Goal: Task Accomplishment & Management: Use online tool/utility

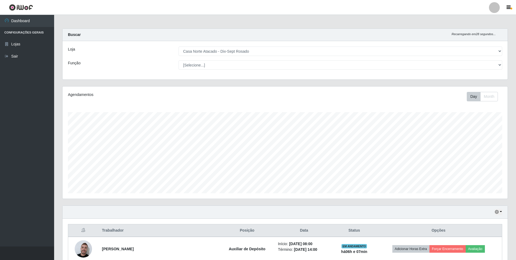
select select "432"
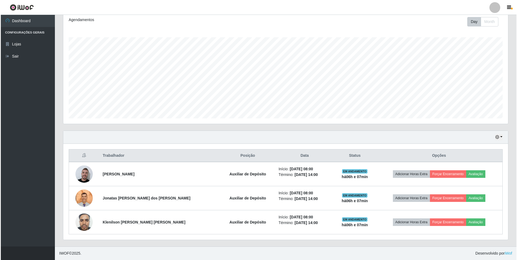
scroll to position [112, 445]
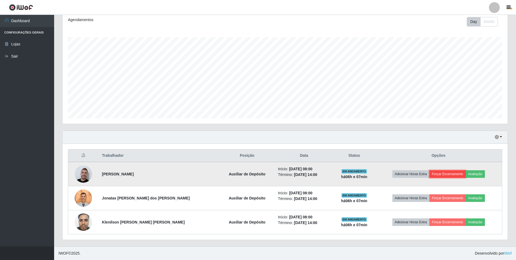
click at [448, 176] on button "Forçar Encerramento" at bounding box center [447, 174] width 36 height 8
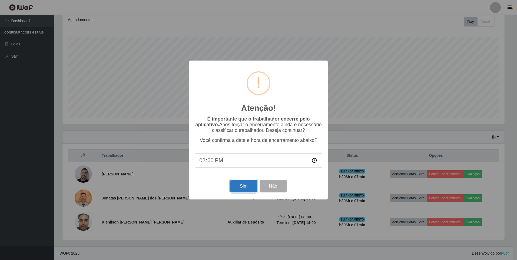
click at [231, 187] on button "Sim" at bounding box center [243, 186] width 26 height 13
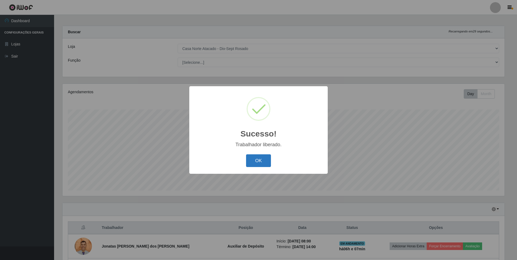
click at [250, 166] on button "OK" at bounding box center [258, 160] width 25 height 13
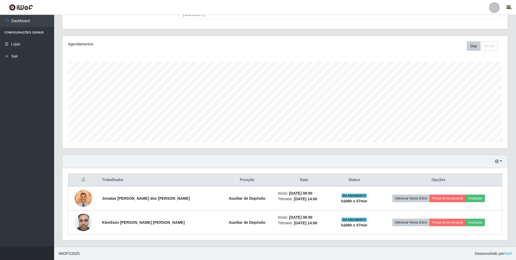
scroll to position [51, 0]
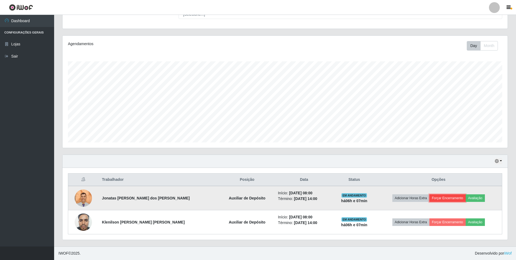
click at [438, 197] on button "Forçar Encerramento" at bounding box center [447, 198] width 36 height 8
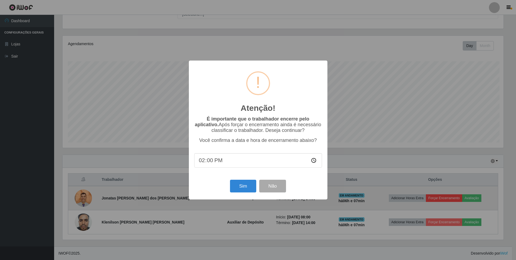
scroll to position [112, 442]
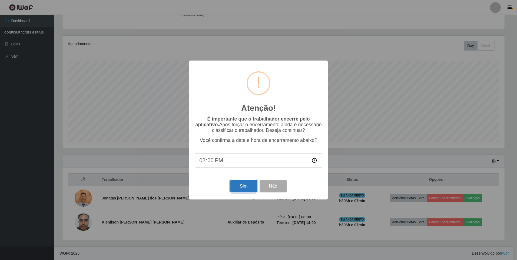
click at [251, 190] on button "Sim" at bounding box center [243, 186] width 26 height 13
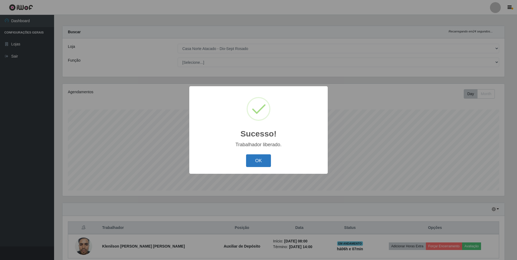
drag, startPoint x: 265, startPoint y: 152, endPoint x: 264, endPoint y: 157, distance: 5.7
click at [264, 157] on div "Sucesso! × Trabalhador liberado. OK Cancel" at bounding box center [258, 130] width 138 height 88
click at [264, 157] on button "OK" at bounding box center [258, 160] width 25 height 13
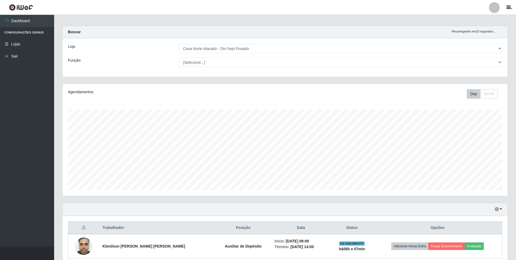
scroll to position [27, 0]
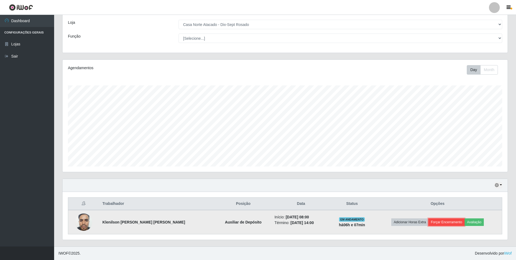
click at [433, 222] on button "Forçar Encerramento" at bounding box center [446, 223] width 36 height 8
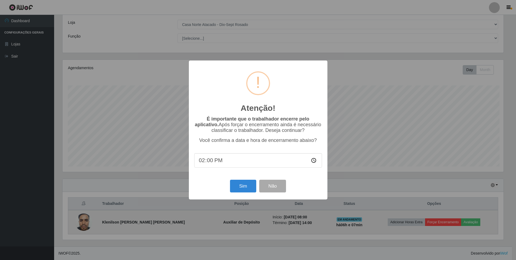
scroll to position [112, 442]
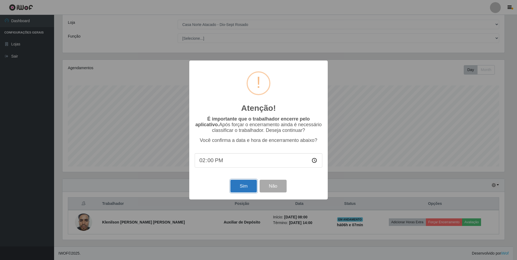
click at [247, 189] on button "Sim" at bounding box center [243, 186] width 26 height 13
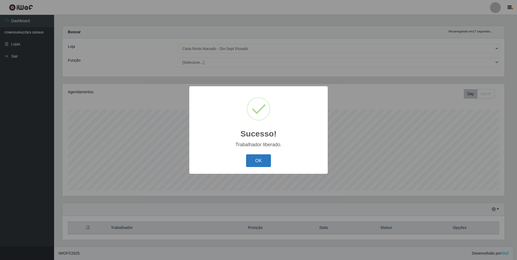
click at [250, 160] on button "OK" at bounding box center [258, 160] width 25 height 13
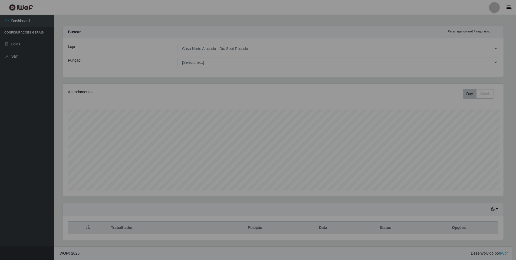
scroll to position [0, 0]
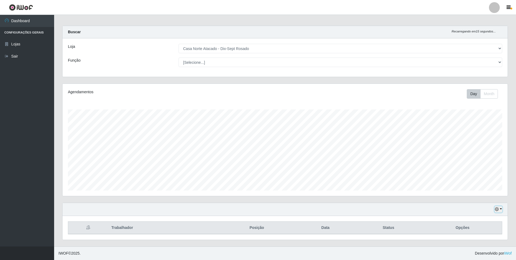
click at [496, 207] on button "button" at bounding box center [498, 209] width 8 height 6
click at [464, 186] on button "1 Semana" at bounding box center [480, 189] width 43 height 11
